Goal: Information Seeking & Learning: Find specific fact

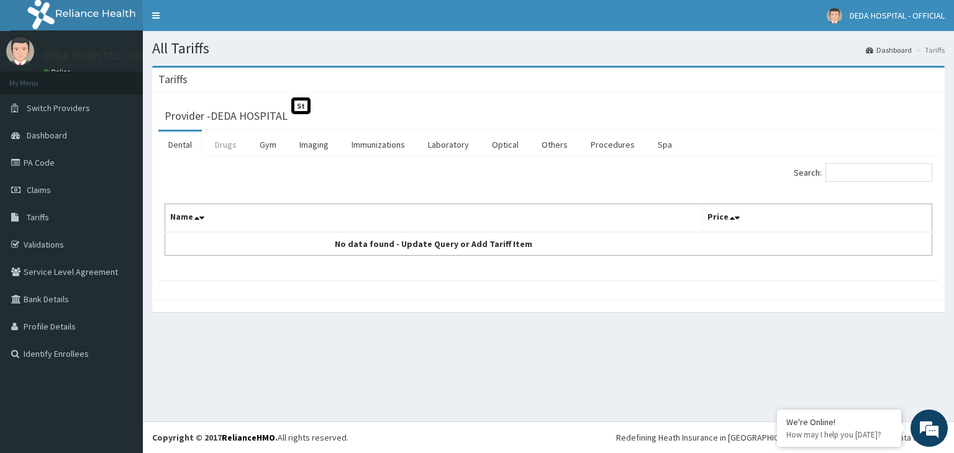
click at [231, 150] on link "Drugs" at bounding box center [226, 145] width 42 height 26
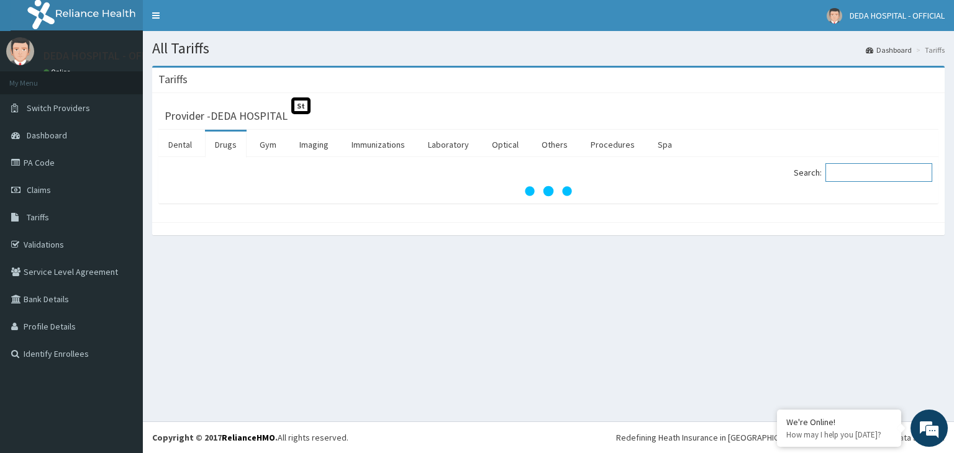
click at [869, 176] on input "Search:" at bounding box center [878, 172] width 107 height 19
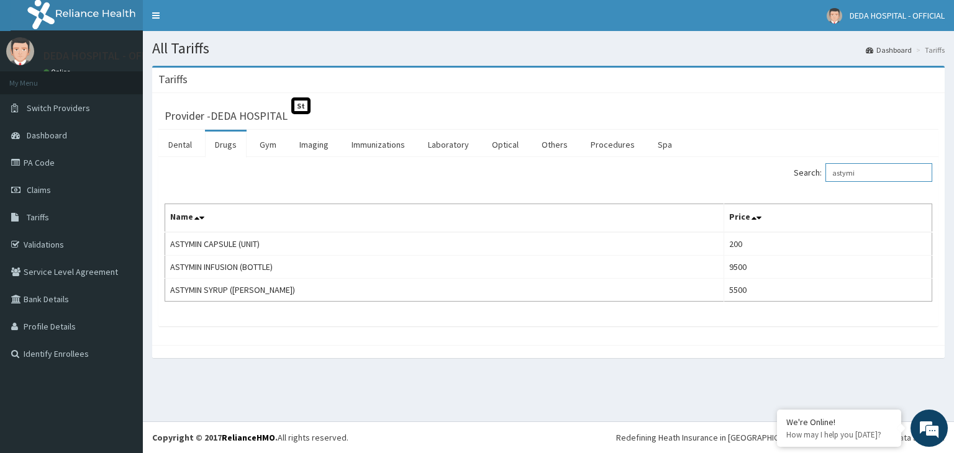
click at [865, 174] on input "astymi" at bounding box center [878, 172] width 107 height 19
type input "a"
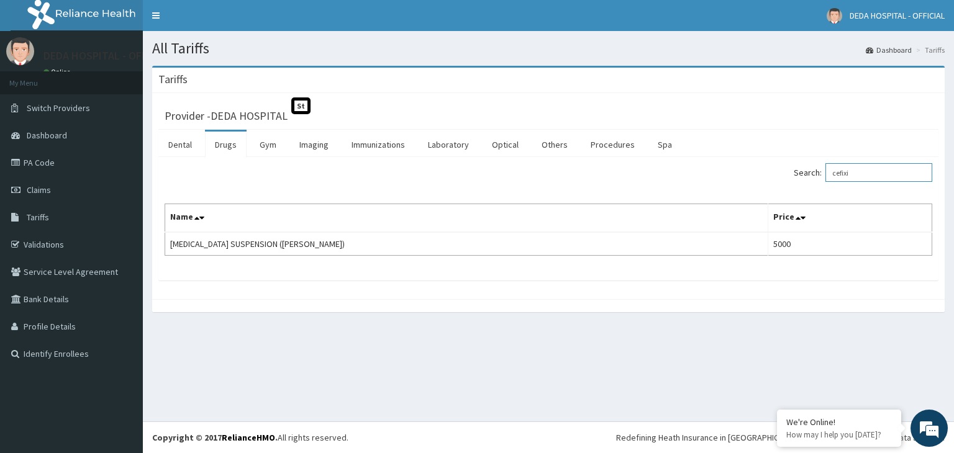
click at [877, 173] on input "cefixi" at bounding box center [878, 172] width 107 height 19
type input "c"
type input "levocet"
click at [50, 166] on link "PA Code" at bounding box center [71, 162] width 143 height 27
